Goal: Transaction & Acquisition: Purchase product/service

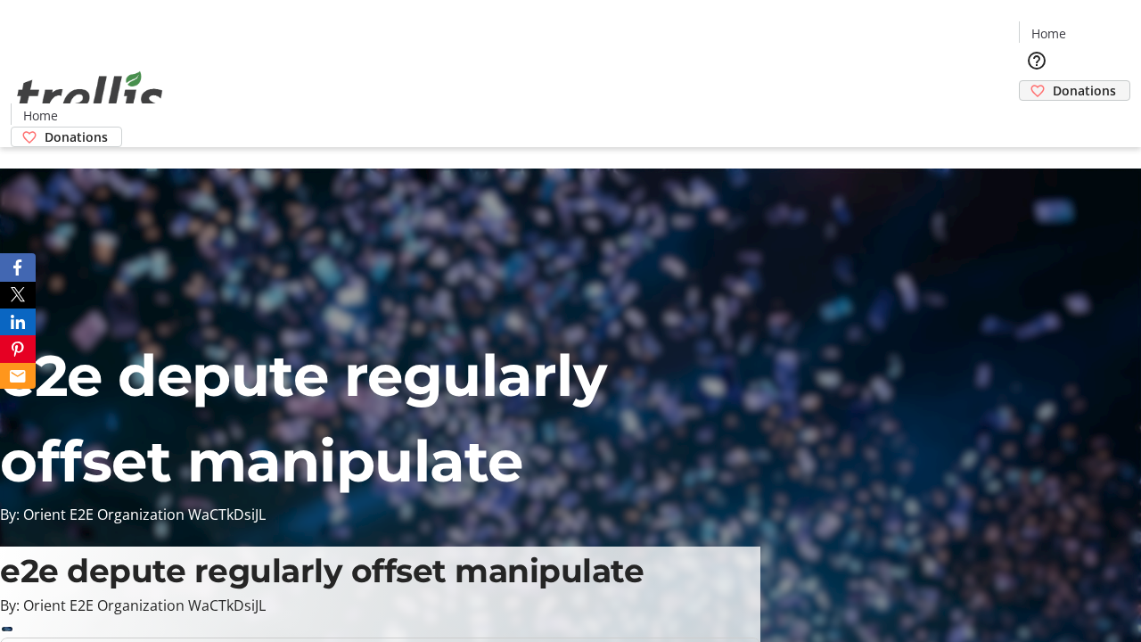
click at [1053, 81] on span "Donations" at bounding box center [1084, 90] width 63 height 19
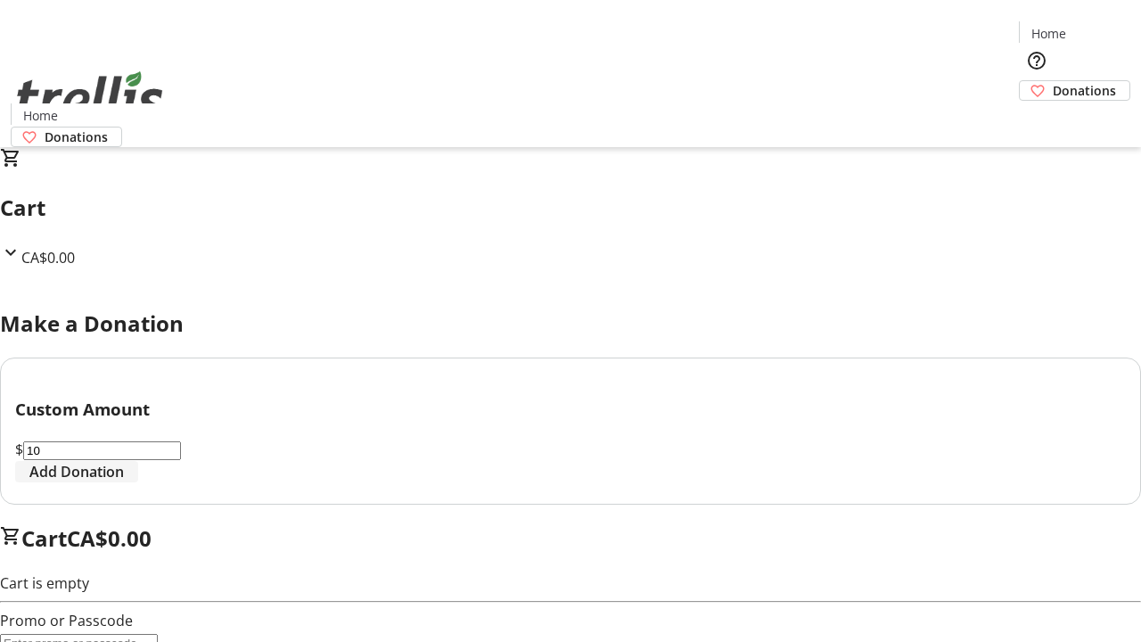
click at [124, 482] on span "Add Donation" at bounding box center [76, 471] width 94 height 21
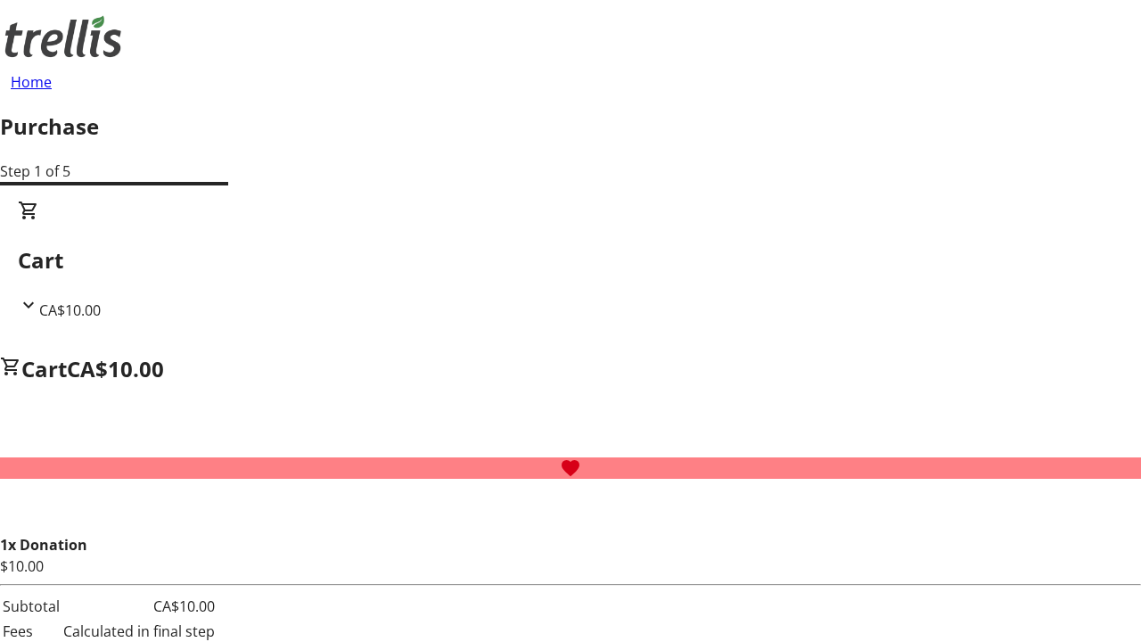
select select "CA"
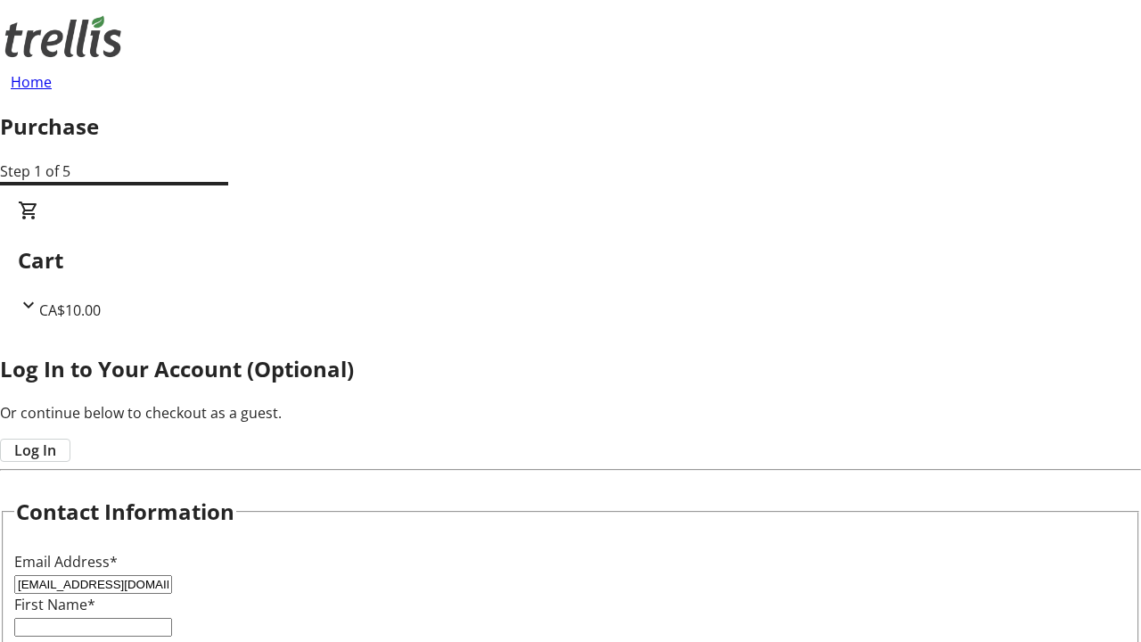
type input "[EMAIL_ADDRESS][DOMAIN_NAME]"
type input "Cheyenne"
type input "[PERSON_NAME]"
type input "[STREET_ADDRESS][PERSON_NAME]"
type input "Kelowna"
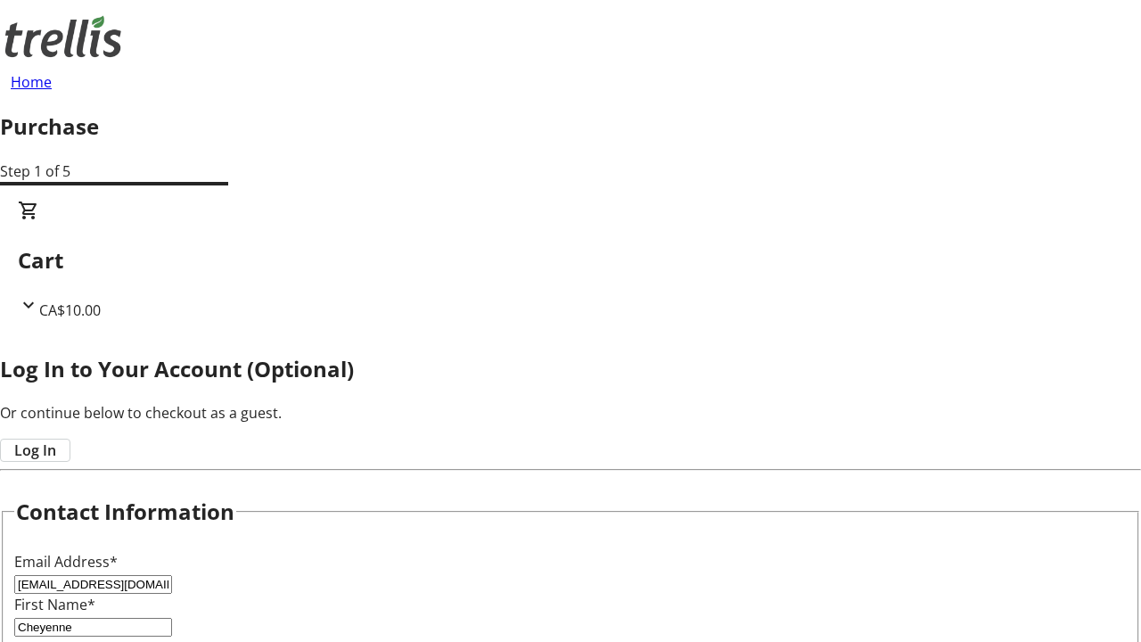
select select "BC"
type input "Kelowna"
type input "V1Y 0C2"
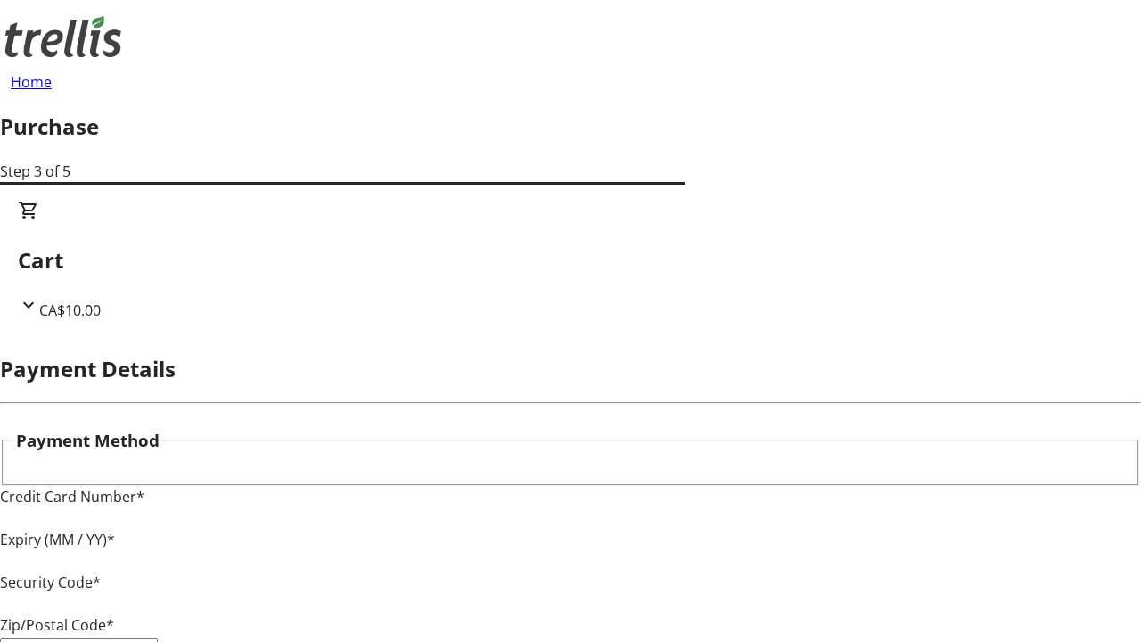
type input "V1Y 0C2"
